Goal: Information Seeking & Learning: Learn about a topic

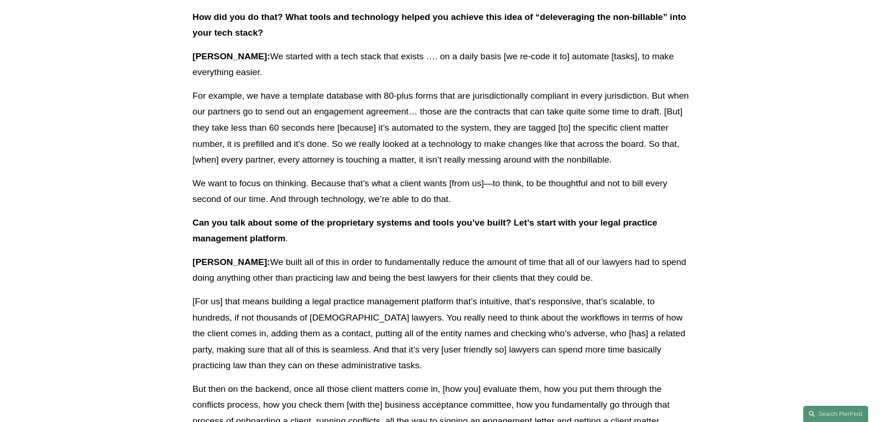
scroll to position [834, 0]
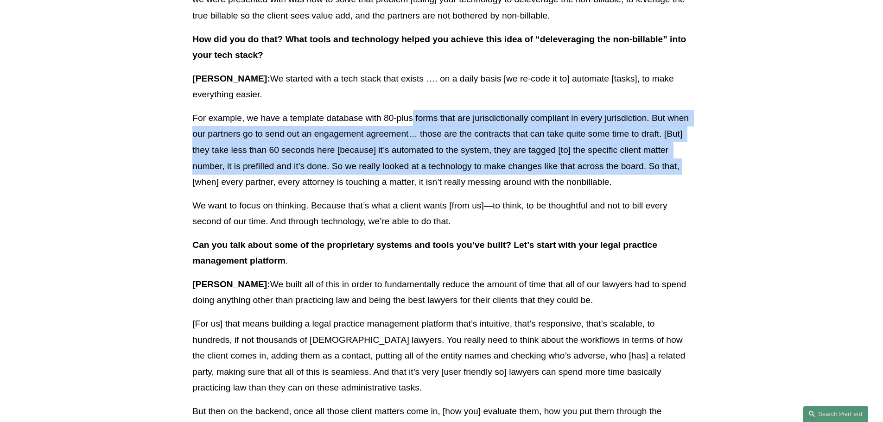
drag, startPoint x: 414, startPoint y: 120, endPoint x: 703, endPoint y: 169, distance: 293.2
click at [703, 169] on article "Back to News & Events Automation and Algorithms: How [PERSON_NAME] to Build a N…" at bounding box center [441, 86] width 883 height 1680
click at [702, 169] on article "Back to News & Events Automation and Algorithms: How Pierson Ferdinand Aims to …" at bounding box center [441, 86] width 883 height 1680
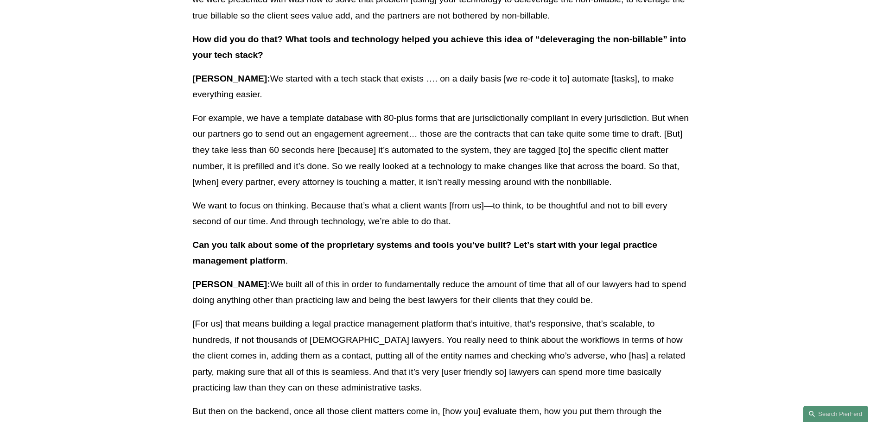
drag, startPoint x: 702, startPoint y: 169, endPoint x: 514, endPoint y: 227, distance: 197.1
click at [514, 227] on p "We want to focus on thinking. Because that’s what a client wants [from us]—to t…" at bounding box center [441, 214] width 498 height 32
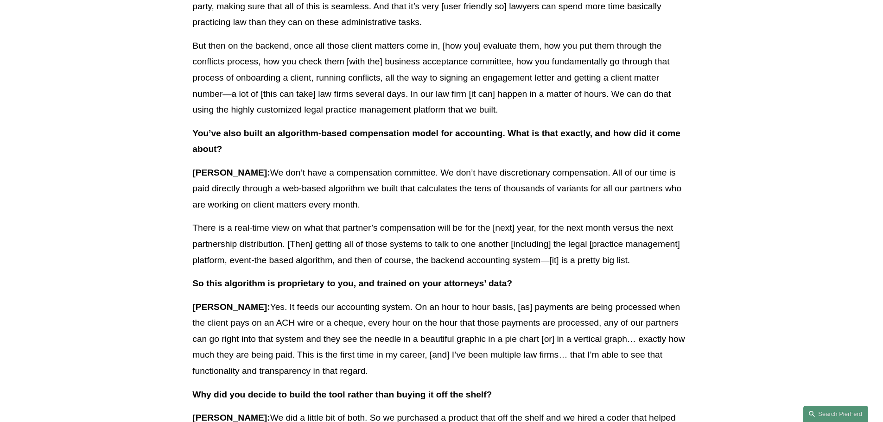
scroll to position [1205, 0]
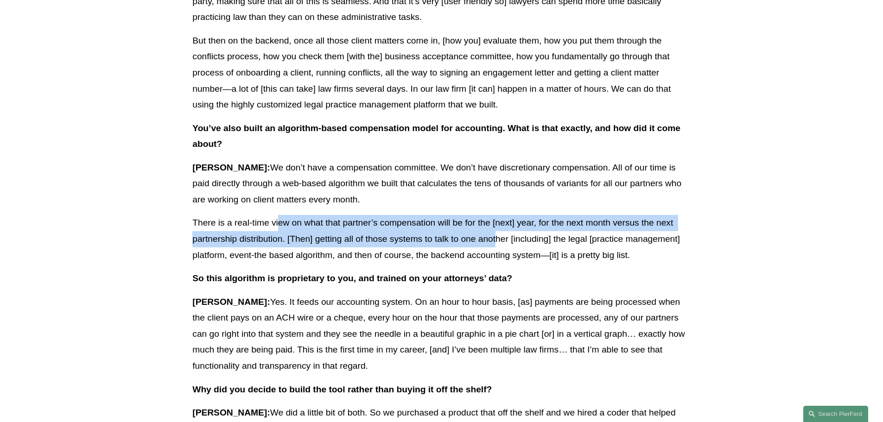
drag, startPoint x: 280, startPoint y: 221, endPoint x: 495, endPoint y: 234, distance: 215.4
click at [495, 234] on p "There is a real-time view on what that partner’s compensation will be for the […" at bounding box center [441, 239] width 498 height 48
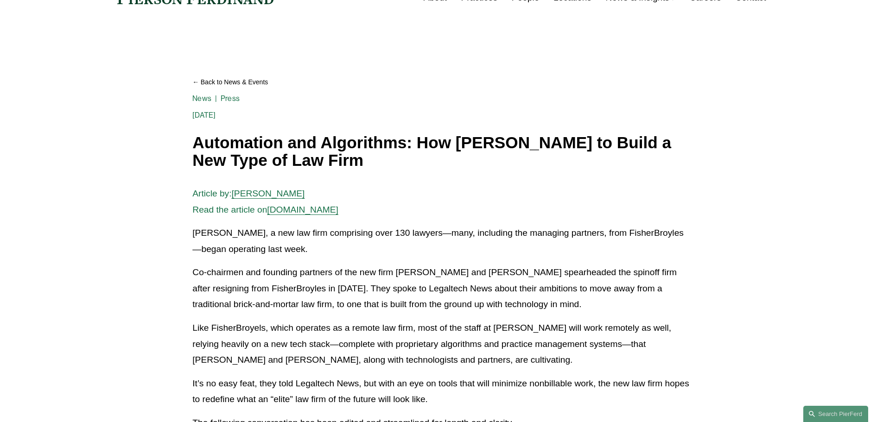
scroll to position [0, 0]
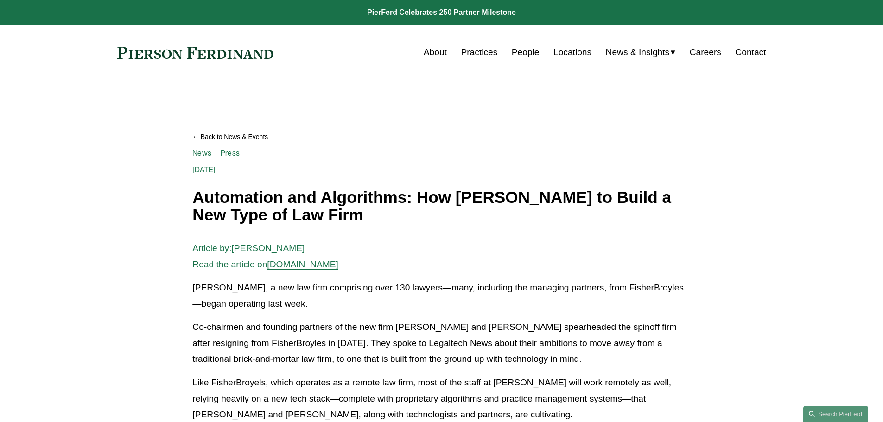
click at [472, 50] on link "Practices" at bounding box center [479, 53] width 37 height 18
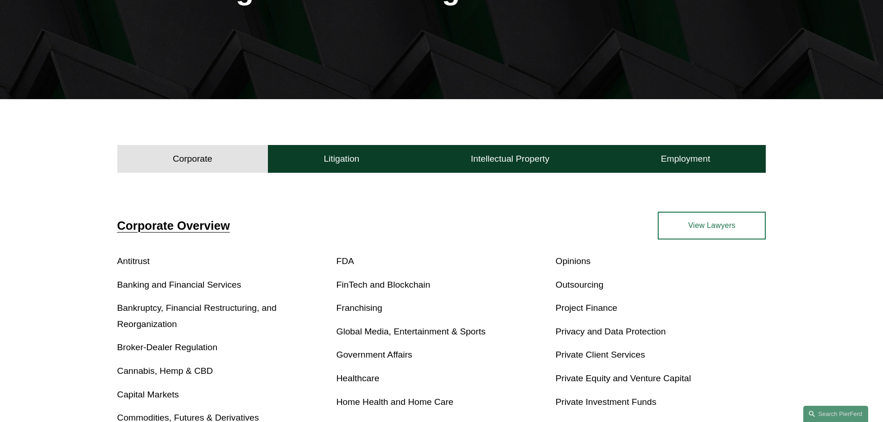
scroll to position [185, 0]
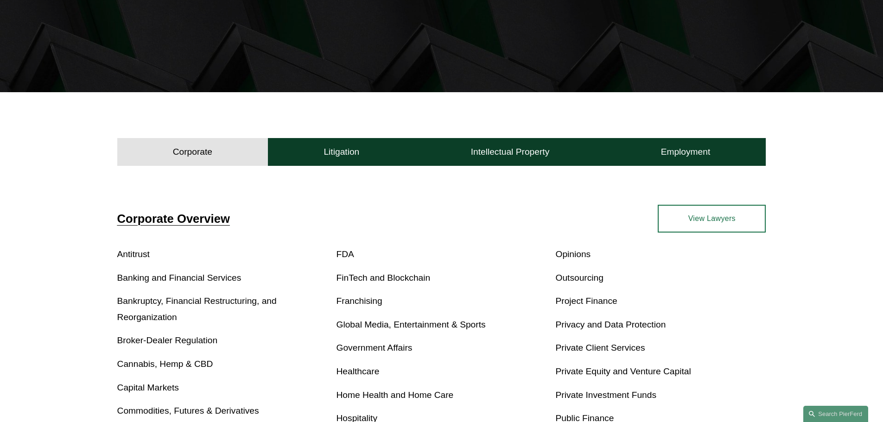
click at [142, 255] on link "Antitrust" at bounding box center [133, 254] width 32 height 10
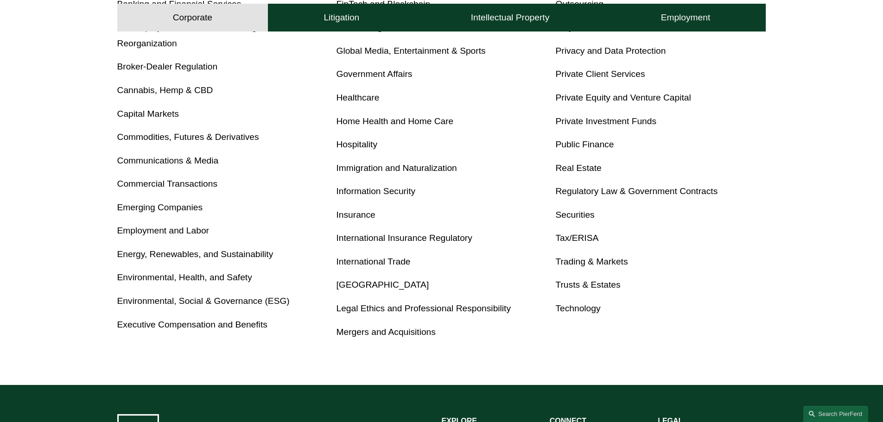
scroll to position [463, 0]
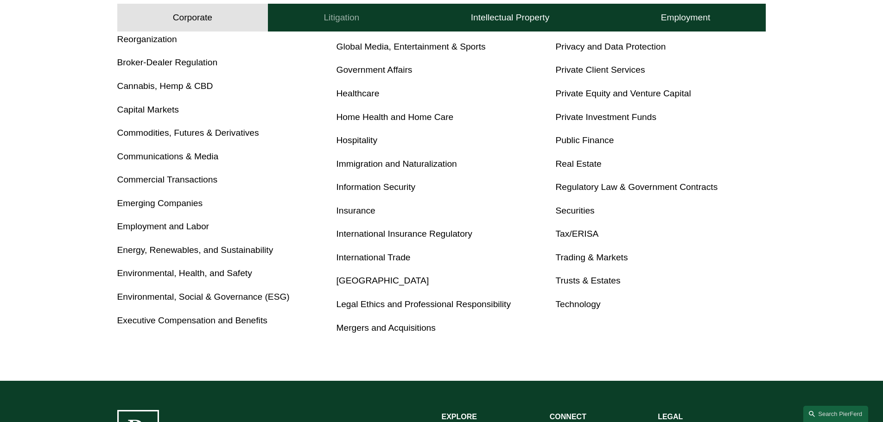
click at [296, 10] on button "Litigation" at bounding box center [341, 18] width 147 height 28
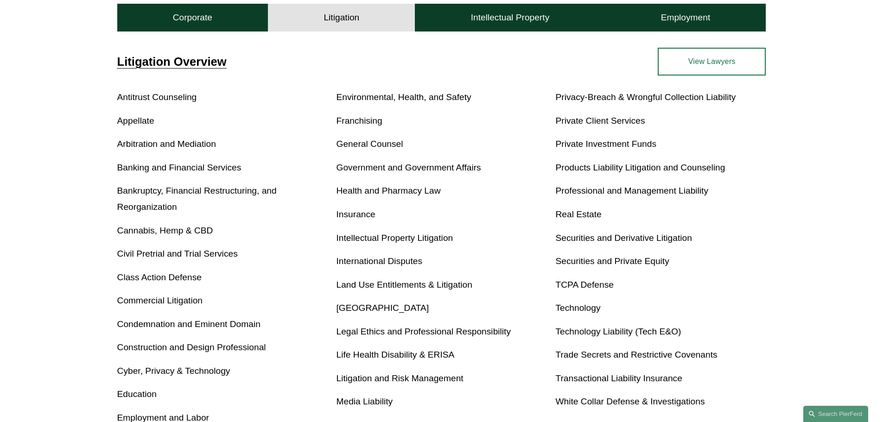
scroll to position [343, 0]
click at [185, 100] on link "Antitrust Counseling" at bounding box center [157, 96] width 80 height 10
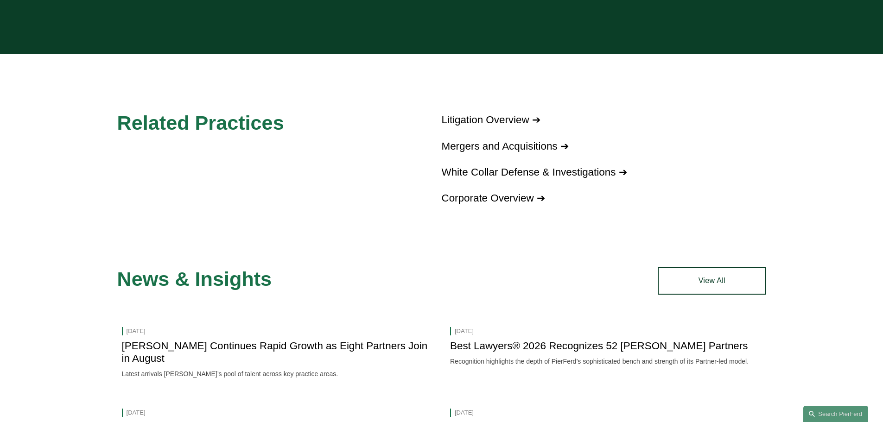
scroll to position [880, 0]
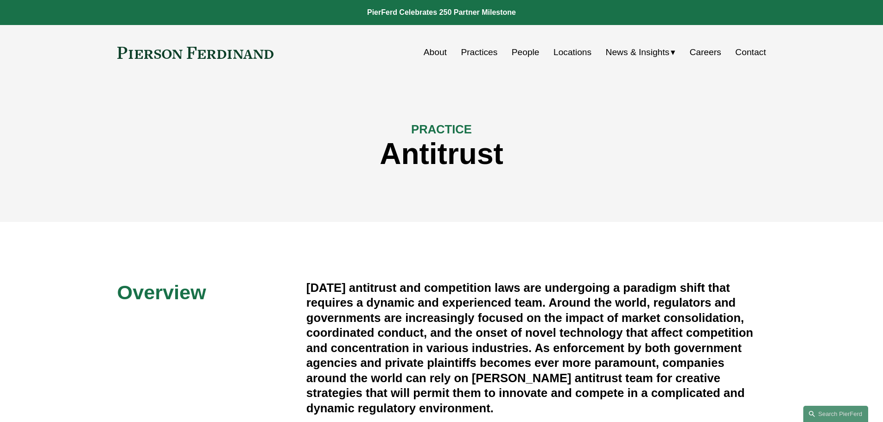
click at [511, 53] on link "People" at bounding box center [525, 53] width 28 height 18
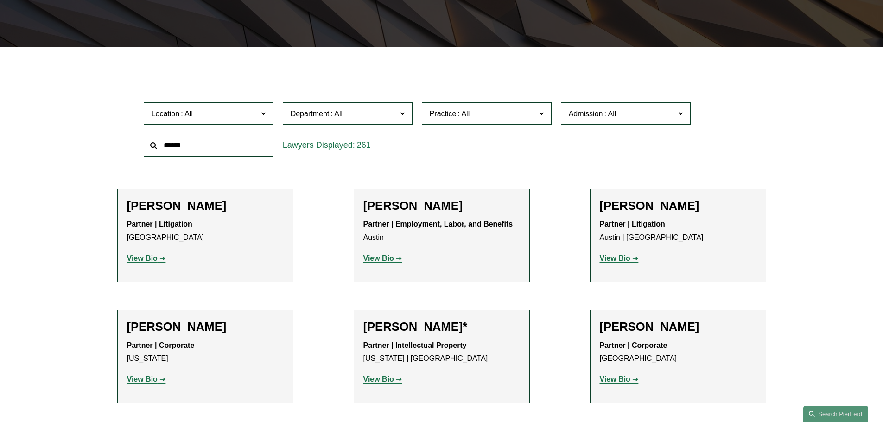
scroll to position [232, 0]
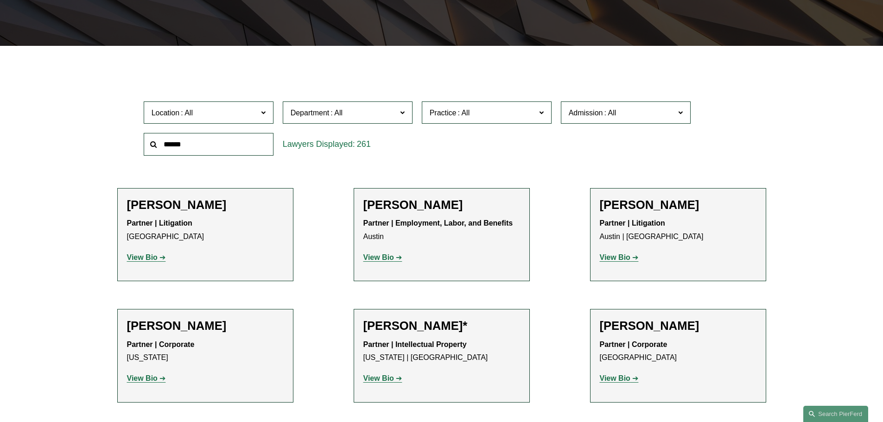
click at [353, 120] on label "Department" at bounding box center [348, 112] width 130 height 23
click at [0, 0] on link "Litigation" at bounding box center [0, 0] width 0 height 0
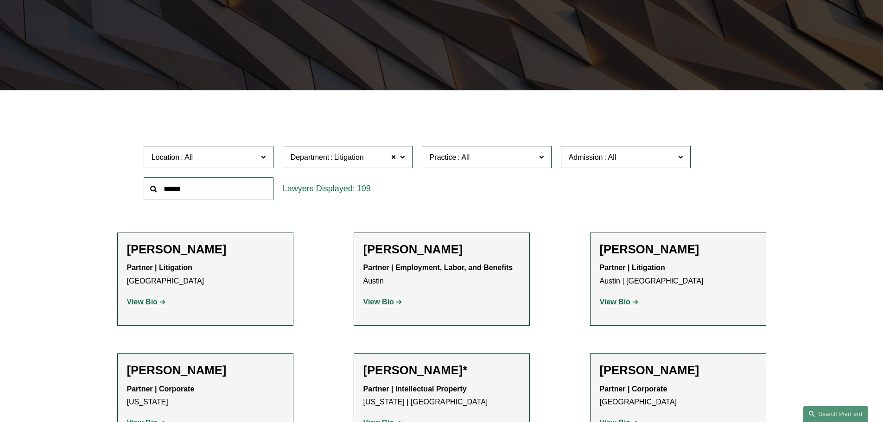
scroll to position [185, 0]
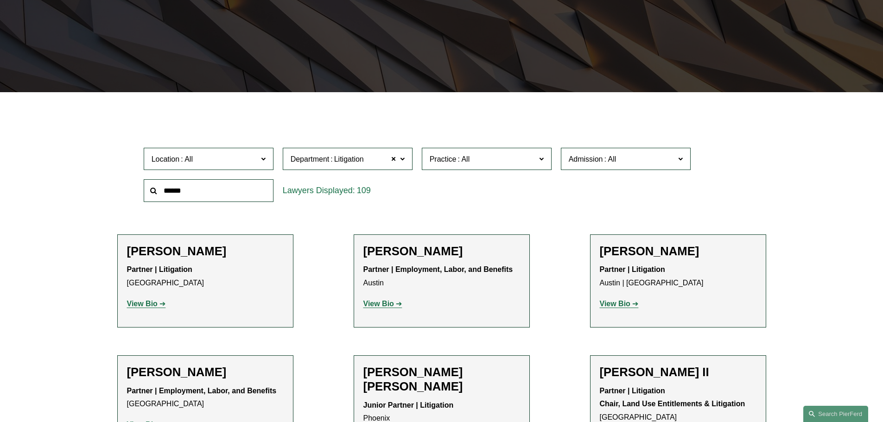
click at [498, 152] on label "Practice" at bounding box center [487, 159] width 130 height 23
click at [0, 0] on link "Antitrust Counseling" at bounding box center [0, 0] width 0 height 0
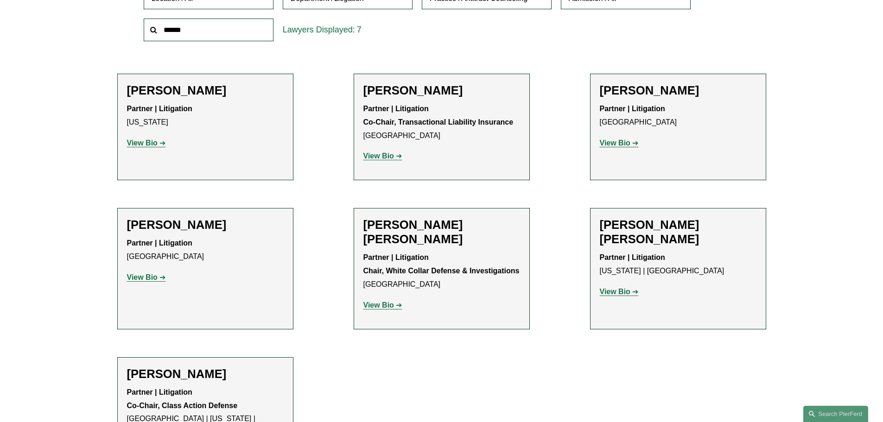
scroll to position [371, 0]
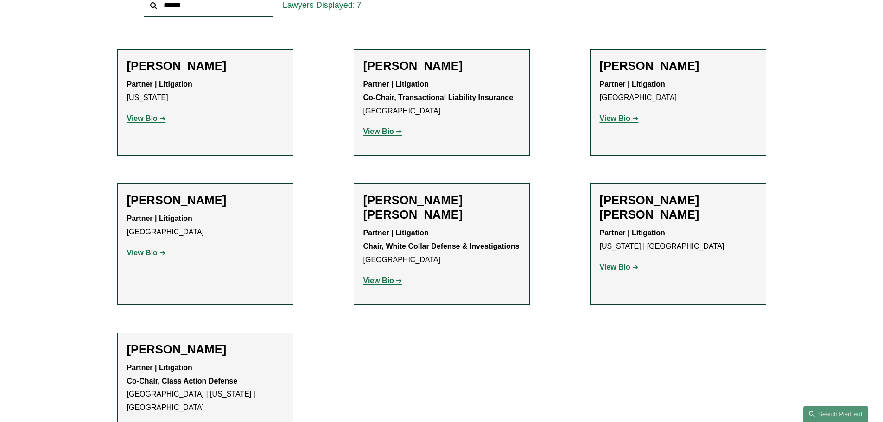
click at [154, 123] on p "View Bio" at bounding box center [205, 118] width 157 height 13
click at [152, 121] on strong "View Bio" at bounding box center [142, 118] width 31 height 8
click at [622, 120] on strong "View Bio" at bounding box center [614, 118] width 31 height 8
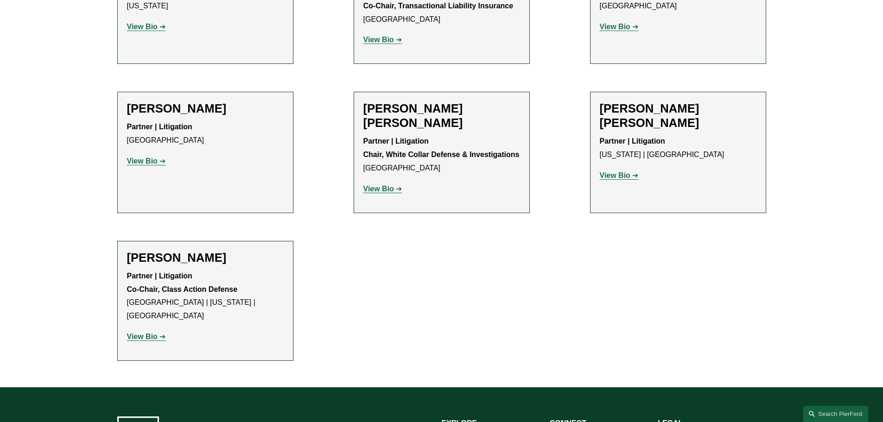
scroll to position [463, 0]
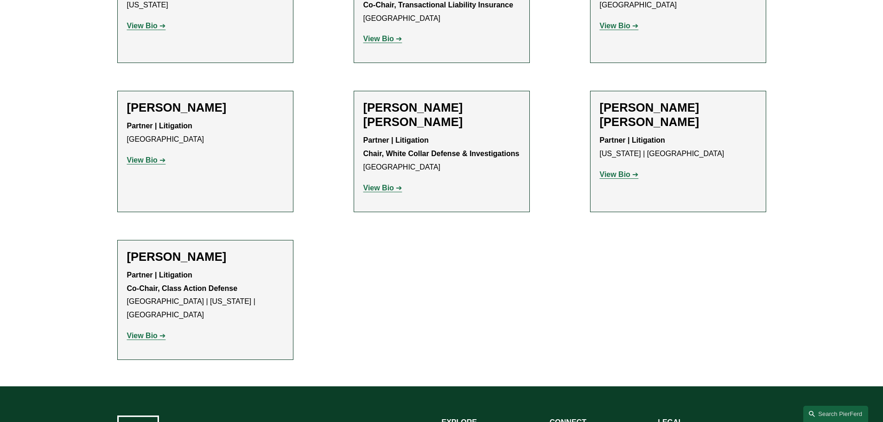
click at [141, 165] on p "View Bio" at bounding box center [205, 160] width 157 height 13
click at [142, 163] on strong "View Bio" at bounding box center [142, 160] width 31 height 8
click at [391, 184] on strong "View Bio" at bounding box center [378, 188] width 31 height 8
click at [617, 170] on strong "View Bio" at bounding box center [614, 174] width 31 height 8
click at [155, 332] on strong "View Bio" at bounding box center [142, 336] width 31 height 8
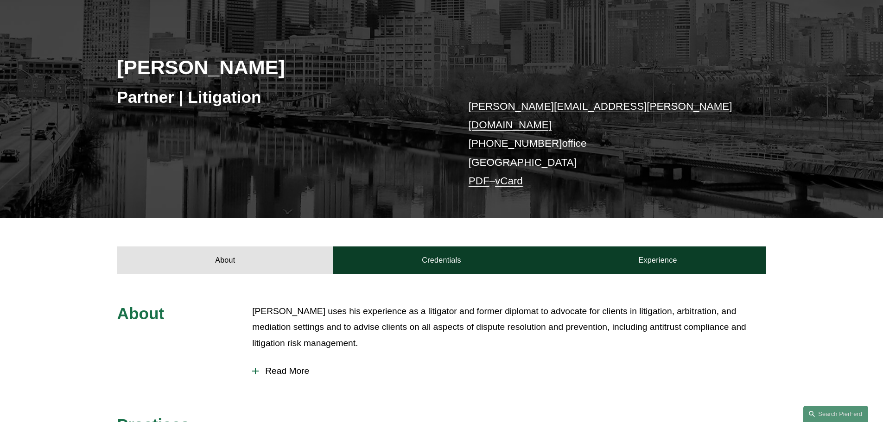
scroll to position [278, 0]
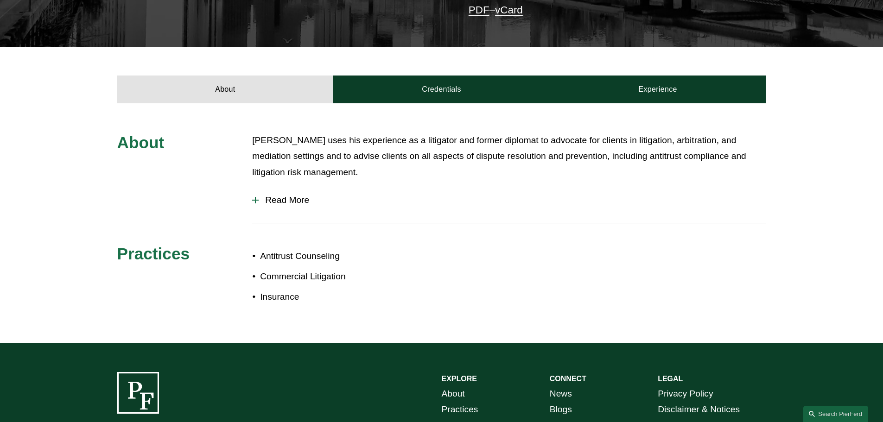
click at [456, 103] on div "About Jeff Duffy uses his experience as a litigator and former diplomat to advo…" at bounding box center [441, 223] width 883 height 240
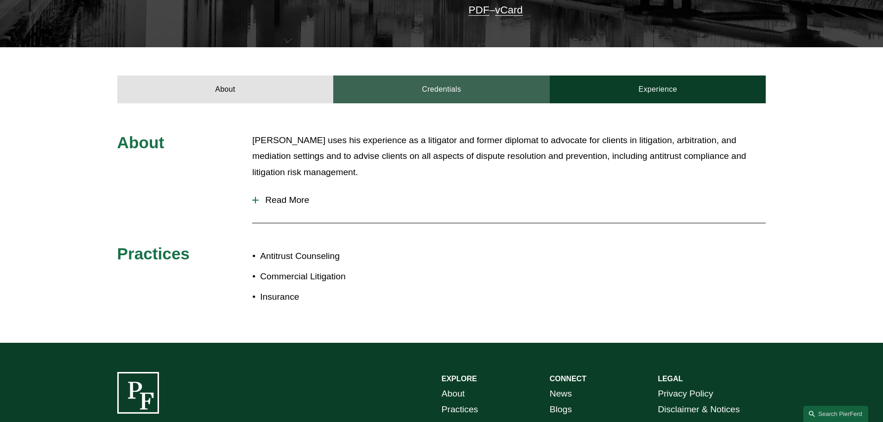
click at [458, 88] on link "Credentials" at bounding box center [441, 90] width 216 height 28
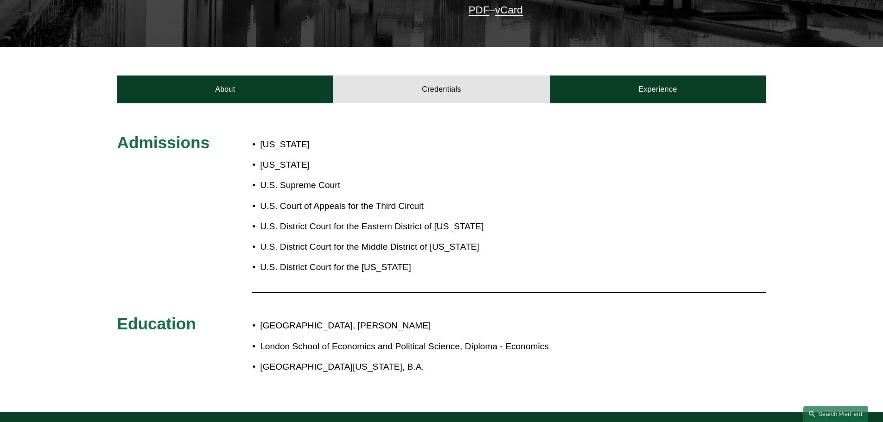
click at [644, 103] on div "Admissions Pennsylvania District of Columbia U.S. Supreme Court U.S. Court of A…" at bounding box center [441, 257] width 883 height 309
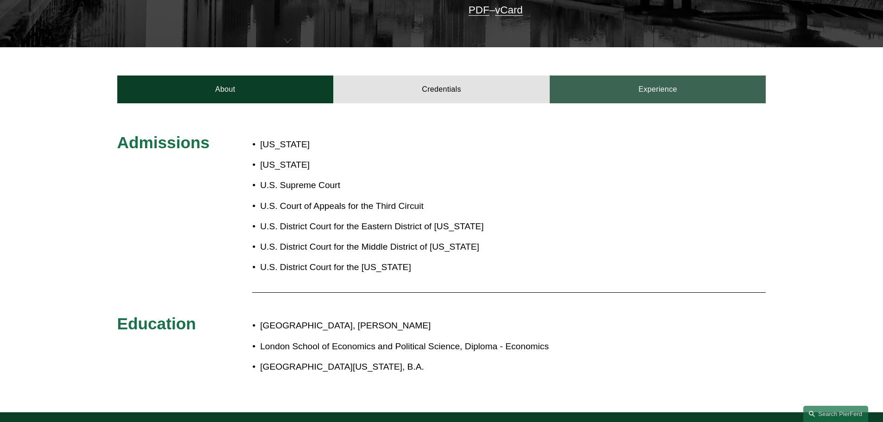
click at [650, 84] on link "Experience" at bounding box center [657, 90] width 216 height 28
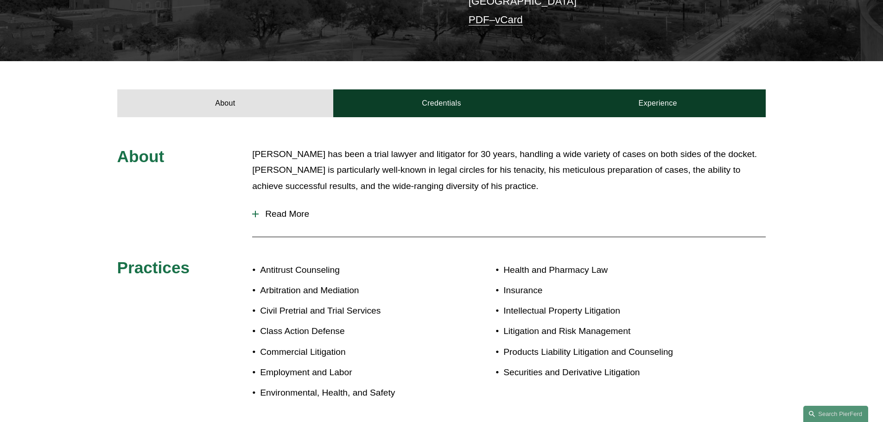
scroll to position [278, 0]
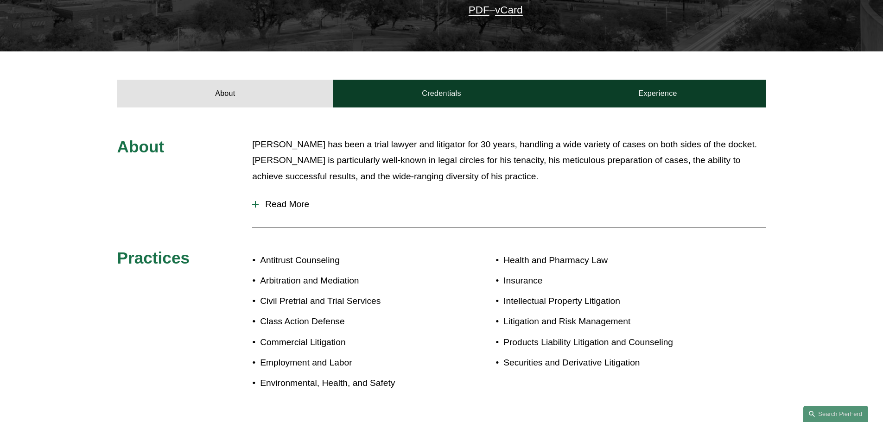
click at [281, 201] on span "Read More" at bounding box center [512, 204] width 507 height 10
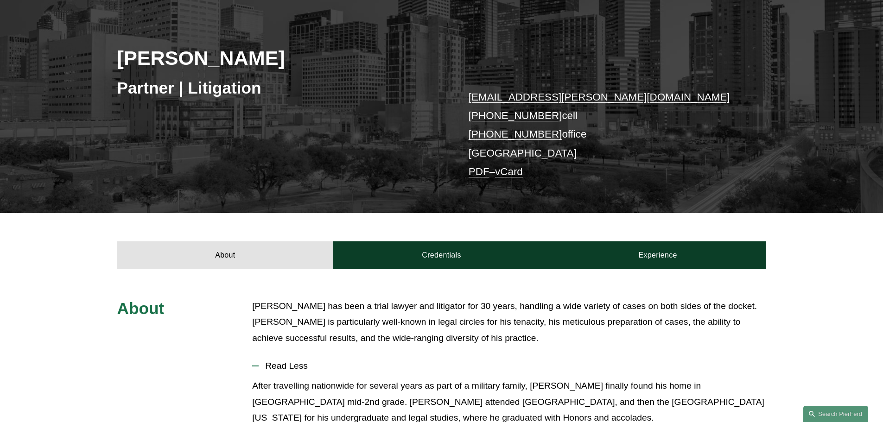
scroll to position [86, 0]
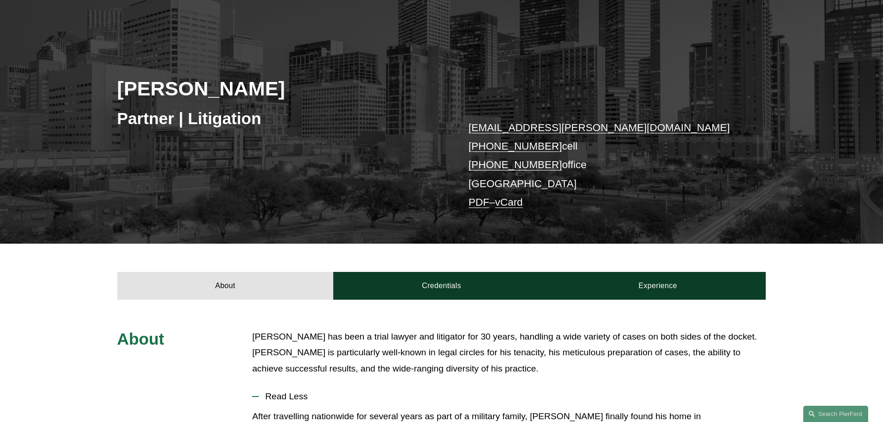
click at [449, 259] on div "About Credentials Experience" at bounding box center [441, 272] width 883 height 56
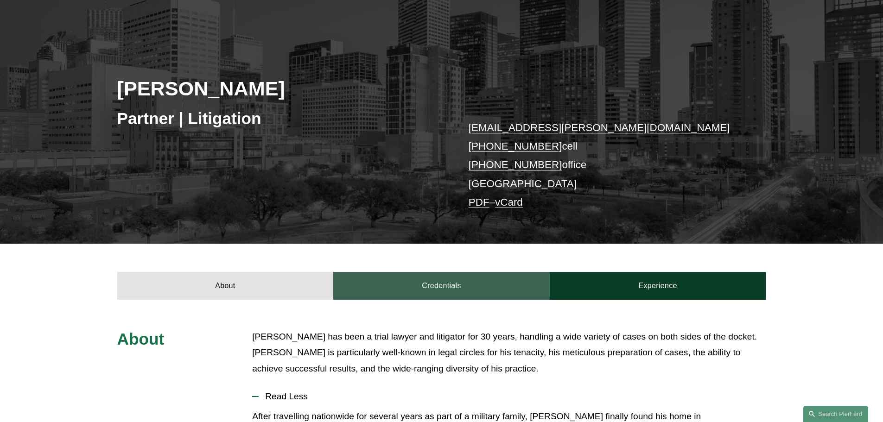
click at [451, 274] on link "Credentials" at bounding box center [441, 286] width 216 height 28
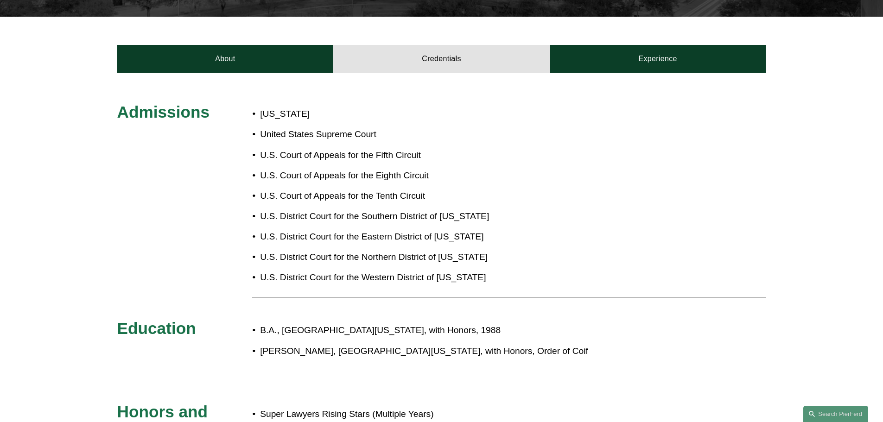
scroll to position [178, 0]
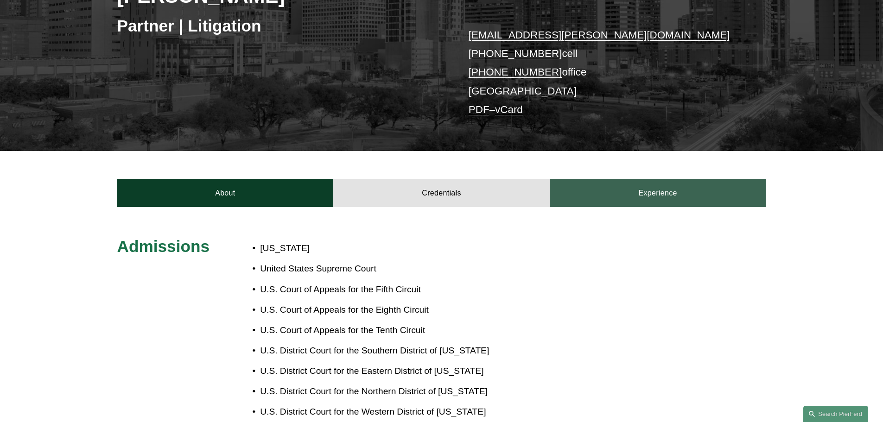
click at [658, 192] on link "Experience" at bounding box center [657, 193] width 216 height 28
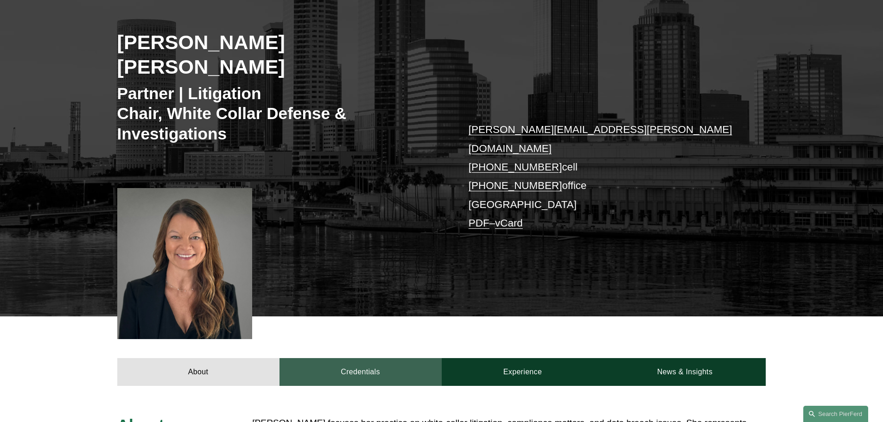
scroll to position [324, 0]
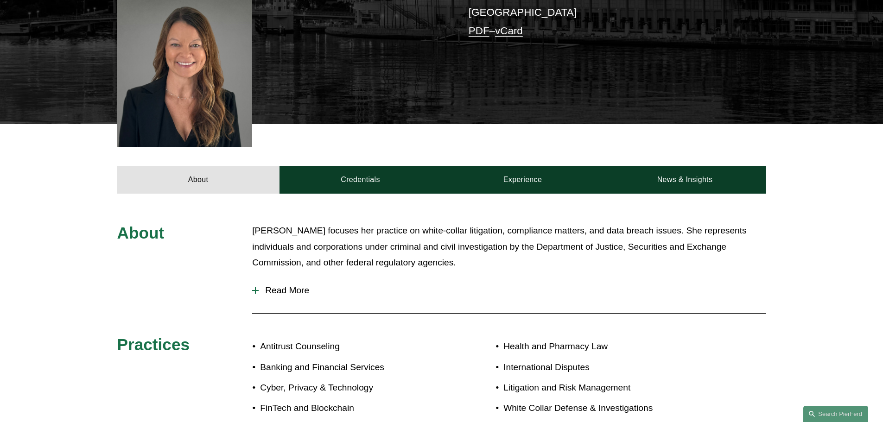
click at [281, 285] on span "Read More" at bounding box center [512, 290] width 507 height 10
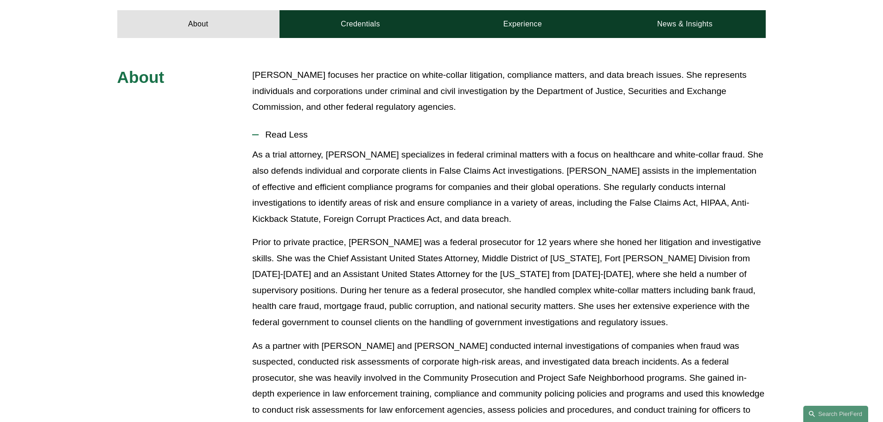
scroll to position [278, 0]
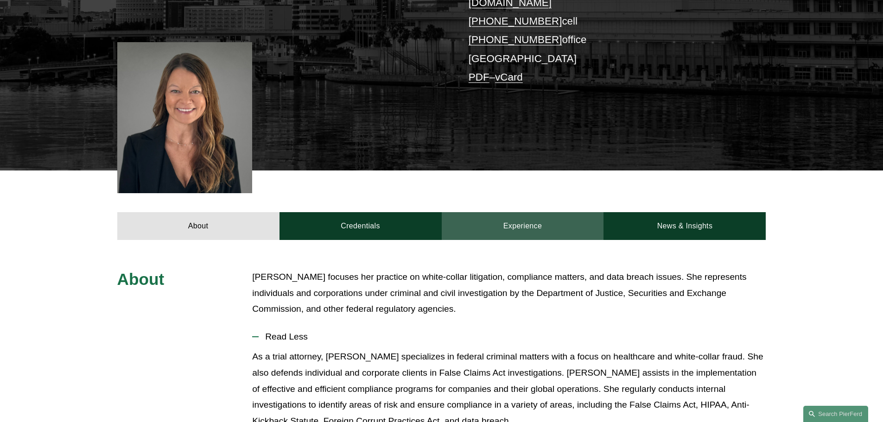
click at [524, 212] on link "Experience" at bounding box center [523, 226] width 162 height 28
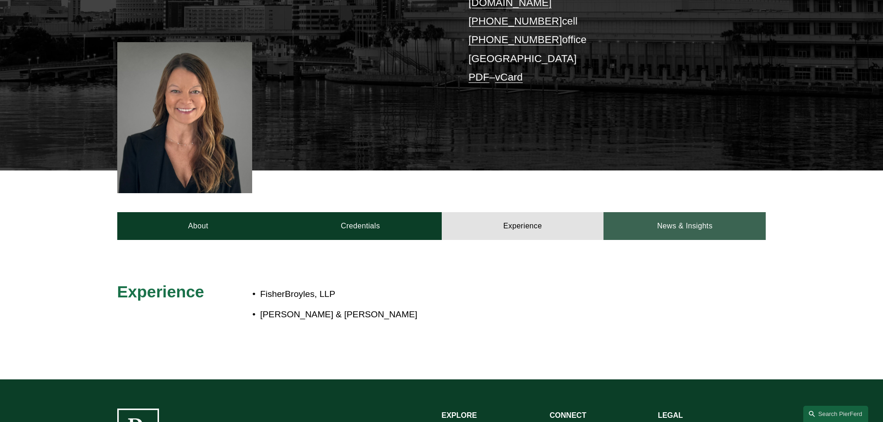
click at [683, 212] on link "News & Insights" at bounding box center [684, 226] width 162 height 28
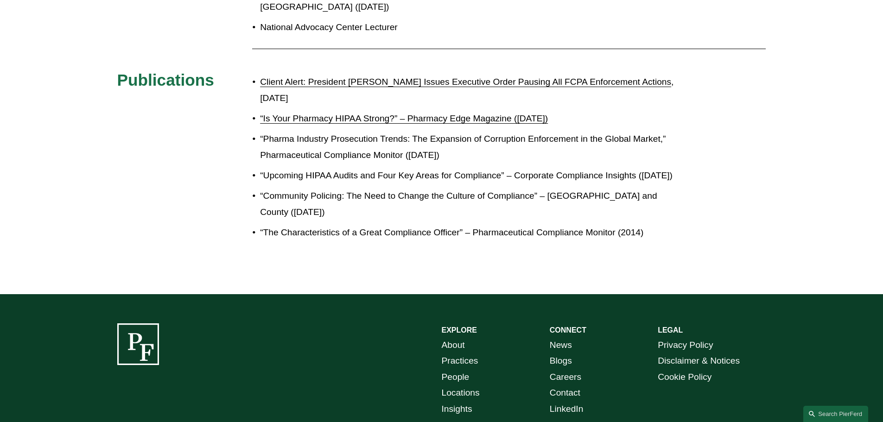
scroll to position [764, 0]
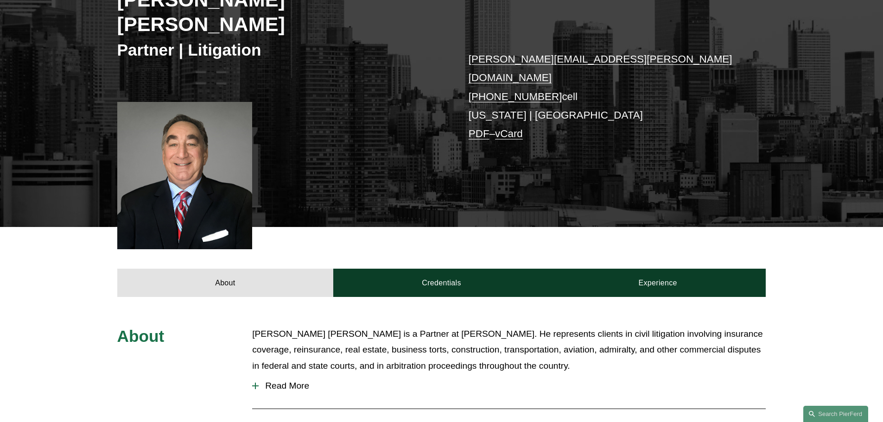
scroll to position [232, 0]
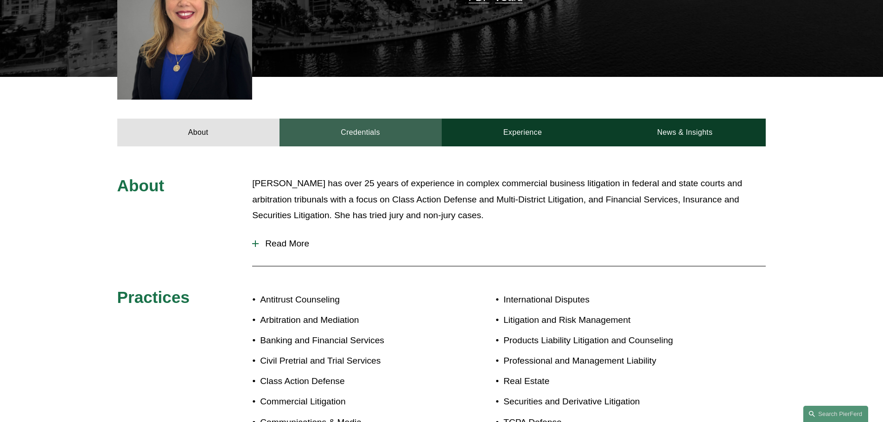
scroll to position [324, 0]
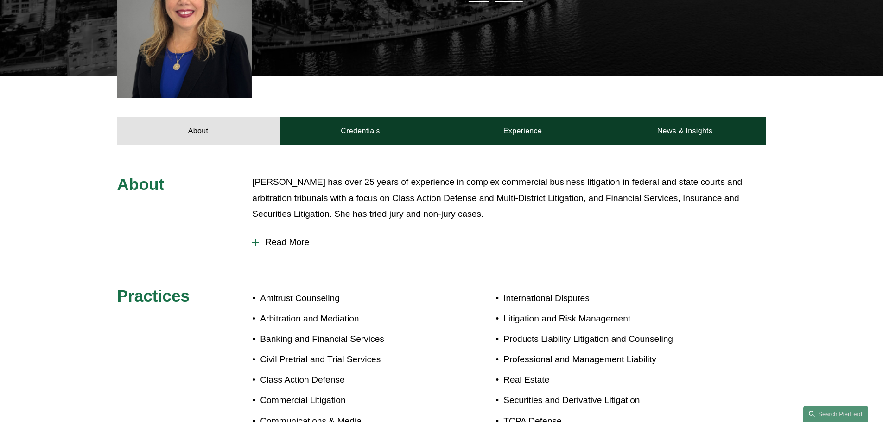
click at [290, 237] on span "Read More" at bounding box center [512, 242] width 507 height 10
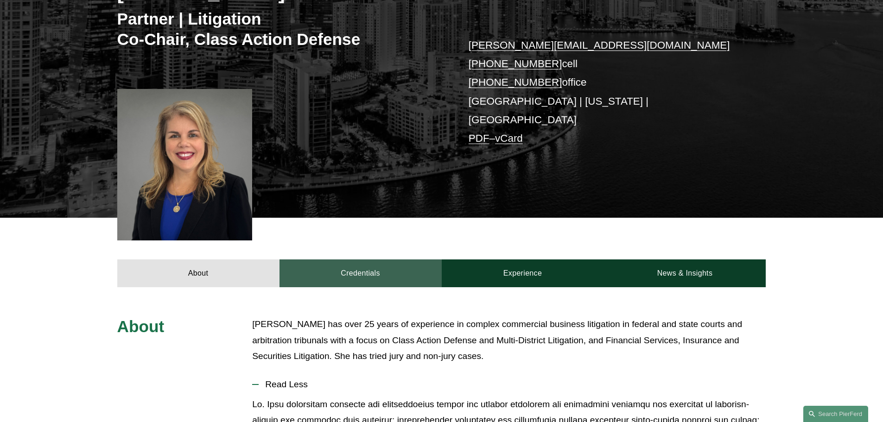
scroll to position [185, 0]
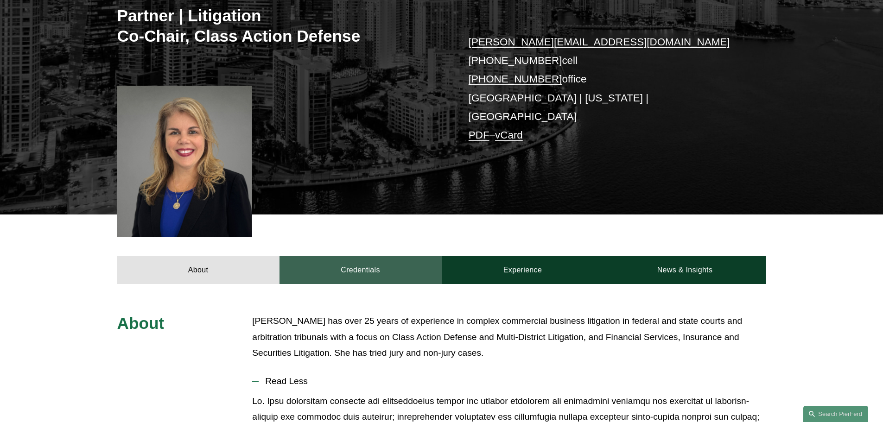
click at [348, 266] on link "Credentials" at bounding box center [360, 270] width 162 height 28
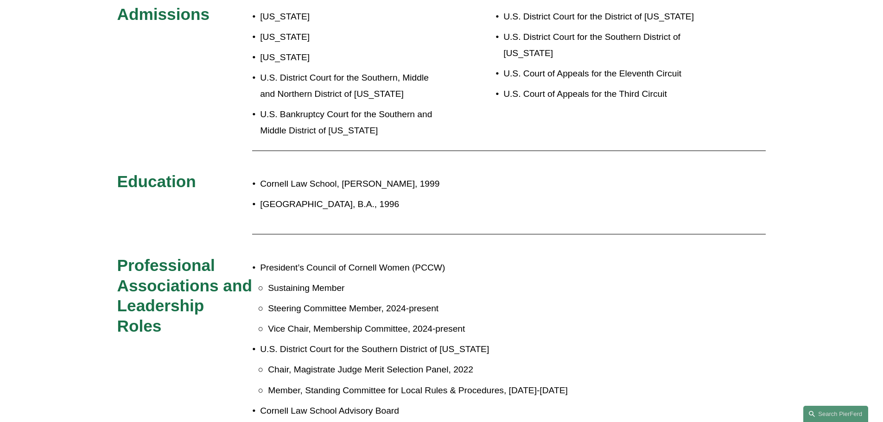
scroll to position [324, 0]
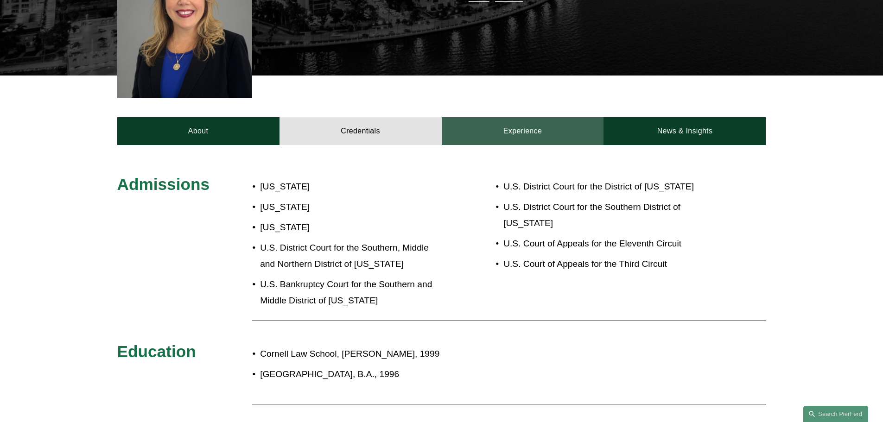
click at [538, 120] on link "Experience" at bounding box center [523, 131] width 162 height 28
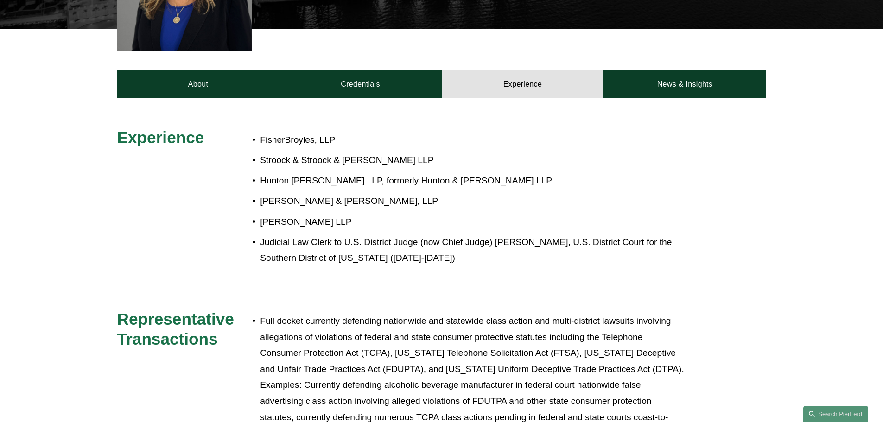
scroll to position [371, 0]
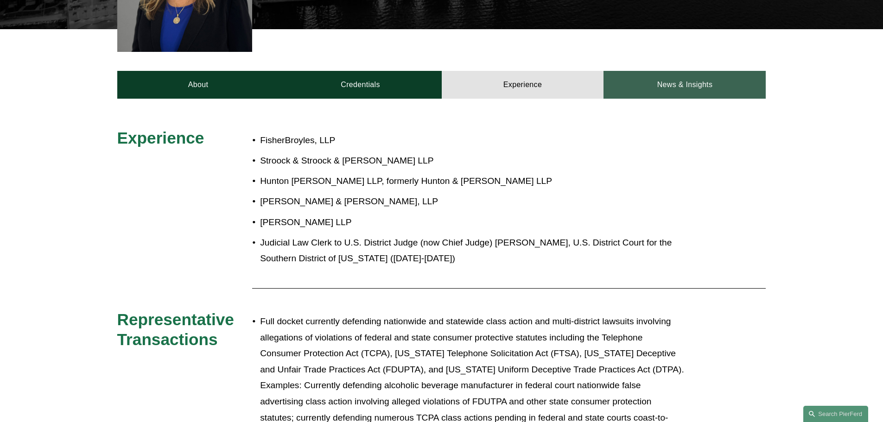
click at [649, 75] on link "News & Insights" at bounding box center [684, 85] width 162 height 28
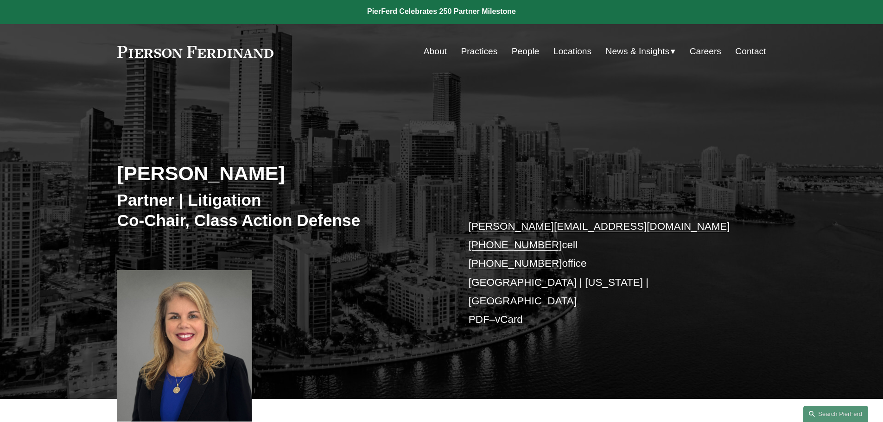
scroll to position [0, 0]
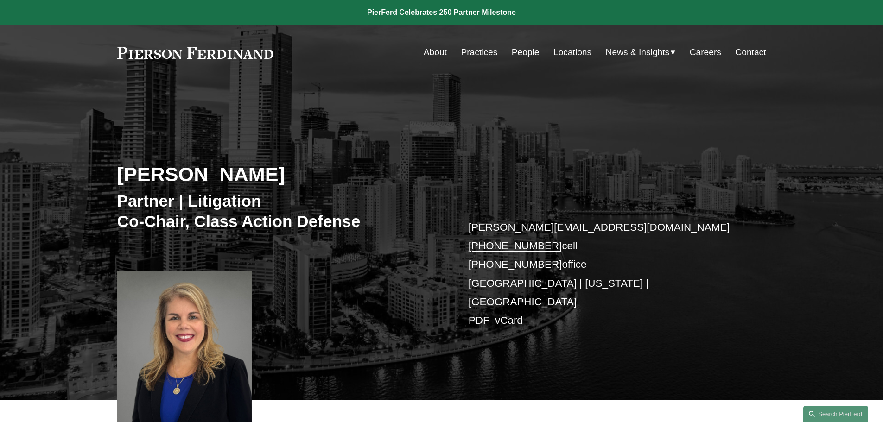
click at [0, 0] on span "Insights" at bounding box center [0, 0] width 0 height 0
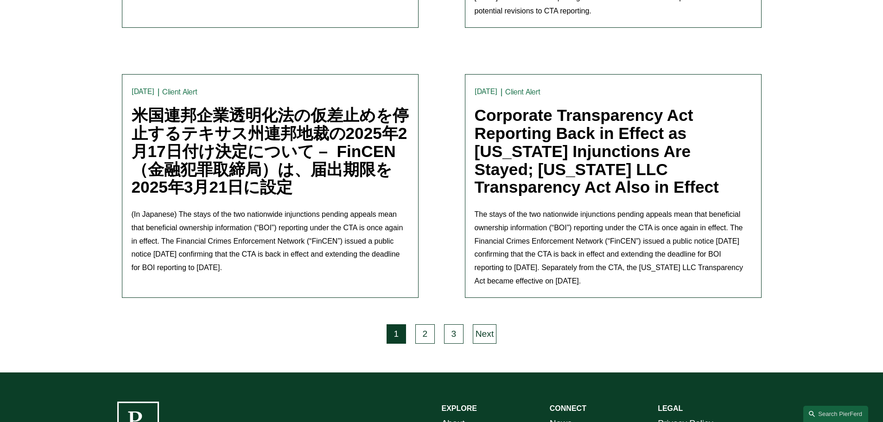
scroll to position [2618, 0]
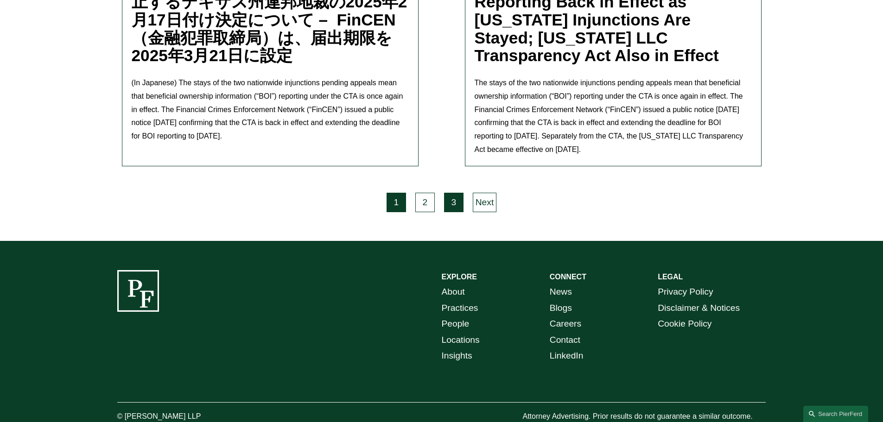
click at [448, 193] on div "3" at bounding box center [453, 204] width 19 height 22
click at [450, 193] on link "3" at bounding box center [453, 202] width 19 height 19
